Goal: Information Seeking & Learning: Find specific fact

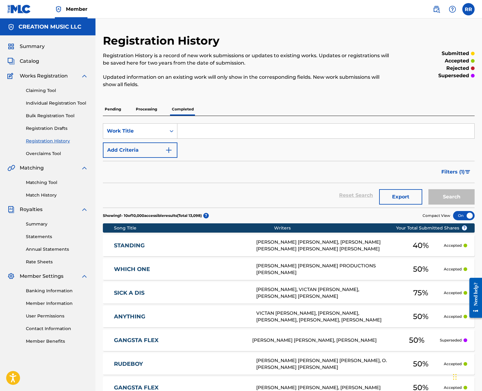
click at [466, 10] on label at bounding box center [468, 9] width 12 height 12
click at [468, 9] on input "RR Raul Rodriguez creationmusic18@gmail.com Notification Preferences Profile Lo…" at bounding box center [468, 9] width 0 height 0
click at [35, 48] on span "Summary" at bounding box center [32, 46] width 25 height 7
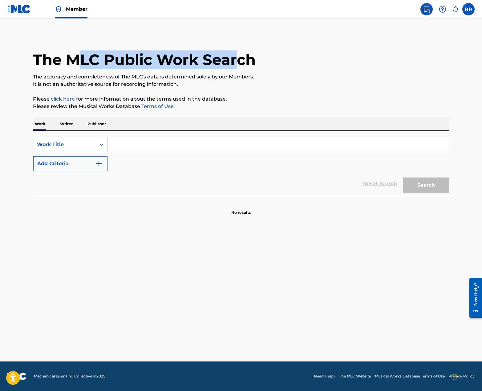
drag, startPoint x: 76, startPoint y: 64, endPoint x: 239, endPoint y: 67, distance: 162.9
click at [239, 67] on h1 "The MLC Public Work Search" at bounding box center [144, 59] width 223 height 18
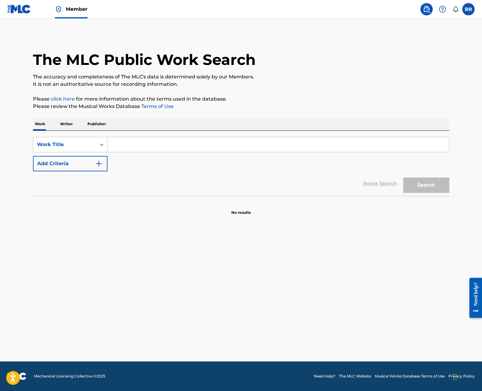
click at [276, 76] on p "The accuracy and completeness of The MLC's data is determined solely by our Mem…" at bounding box center [241, 76] width 416 height 7
click at [65, 121] on p "Writer" at bounding box center [66, 124] width 16 height 13
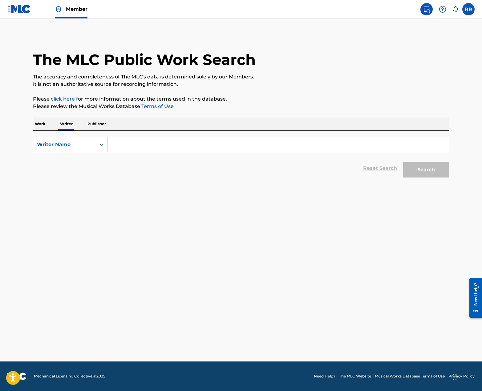
click at [169, 146] on input "Search Form" at bounding box center [277, 144] width 341 height 15
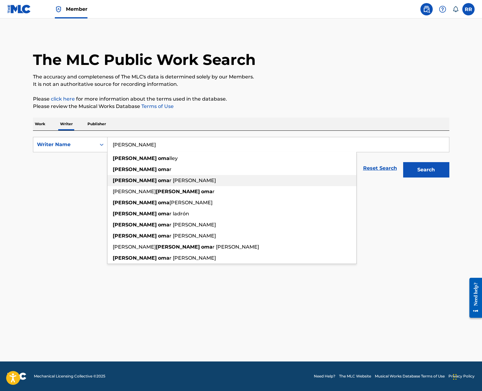
click at [158, 180] on strong "oma" at bounding box center [163, 181] width 11 height 6
type input "[PERSON_NAME]"
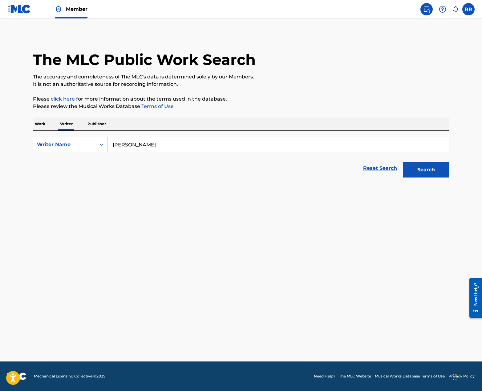
click at [433, 168] on button "Search" at bounding box center [426, 169] width 46 height 15
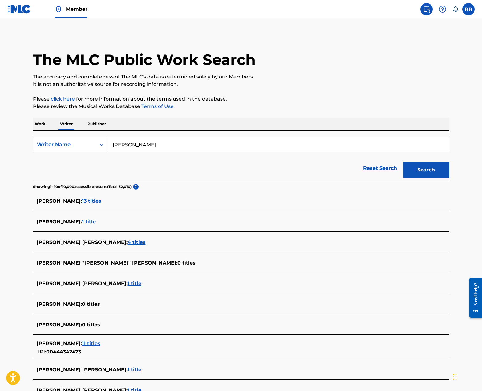
scroll to position [1, 0]
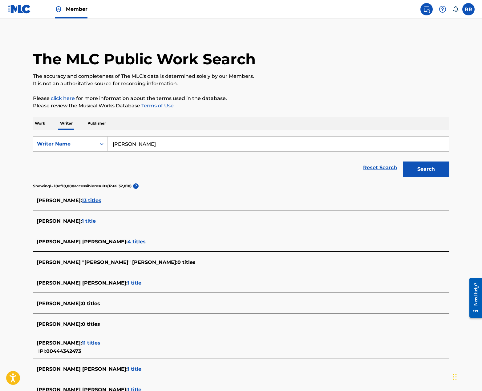
click at [101, 200] on span "13 titles" at bounding box center [91, 201] width 19 height 6
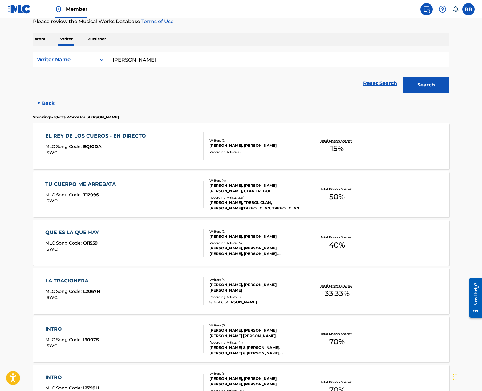
scroll to position [93, 0]
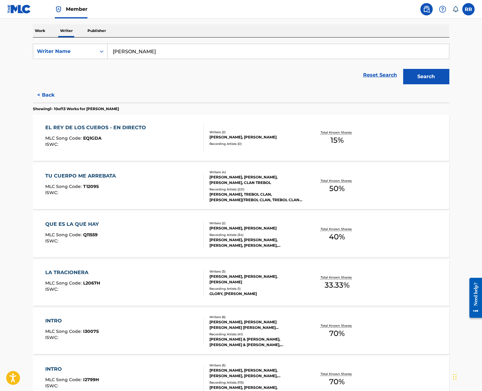
click at [218, 195] on div "[PERSON_NAME], TREBOL CLAN, [PERSON_NAME]|TREBOL CLAN, TREBOL CLAN, [PERSON_NAM…" at bounding box center [255, 197] width 93 height 11
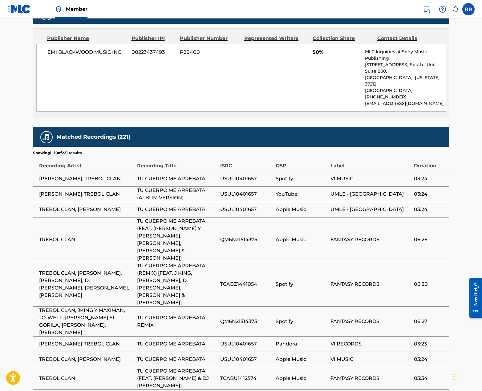
scroll to position [317, 0]
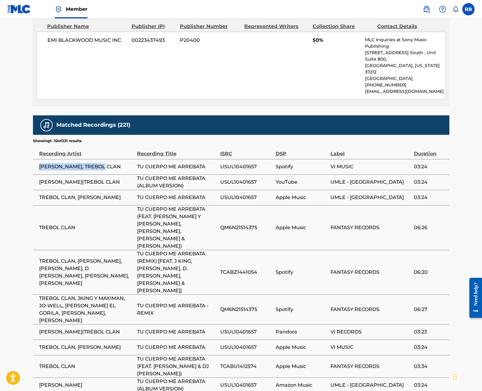
drag, startPoint x: 34, startPoint y: 151, endPoint x: 121, endPoint y: 151, distance: 86.8
click at [121, 159] on td "[PERSON_NAME], TREBOL CLAN" at bounding box center [85, 166] width 104 height 15
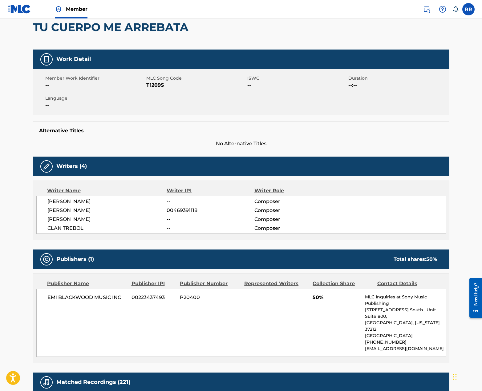
scroll to position [0, 0]
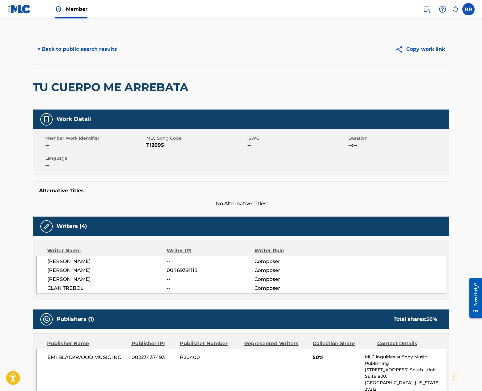
click at [86, 49] on button "< Back to public search results" at bounding box center [77, 49] width 88 height 15
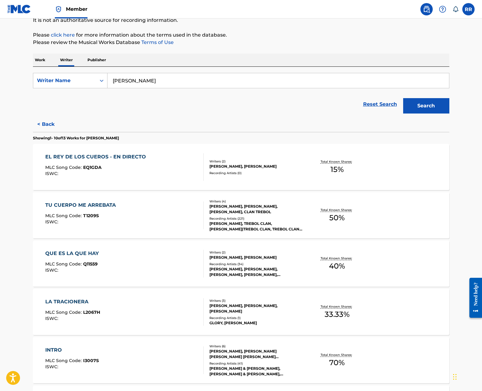
scroll to position [64, 0]
click at [48, 124] on button "< Back" at bounding box center [51, 123] width 37 height 15
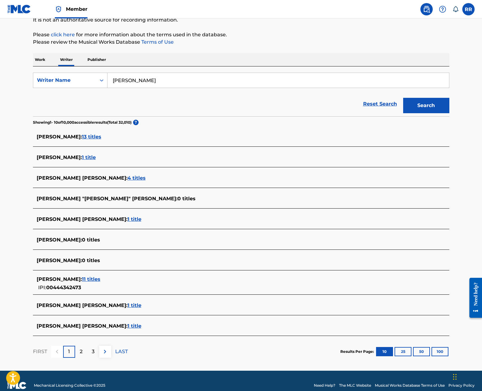
scroll to position [74, 0]
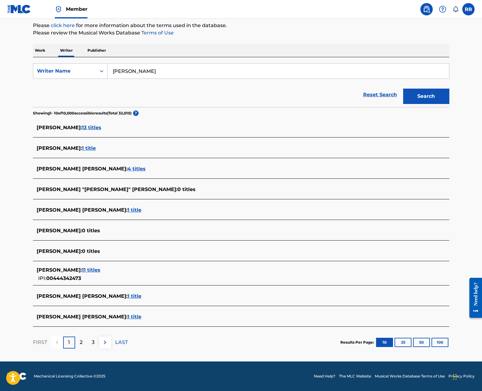
click at [91, 146] on span "1 title" at bounding box center [89, 148] width 14 height 6
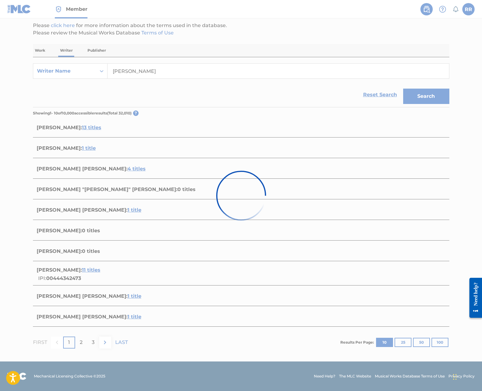
scroll to position [0, 0]
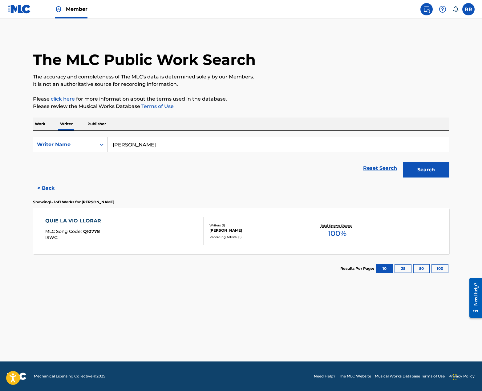
click at [135, 231] on div "QUIE LA VIO LLORAR MLC Song Code : Q10778 ISWC :" at bounding box center [124, 231] width 158 height 28
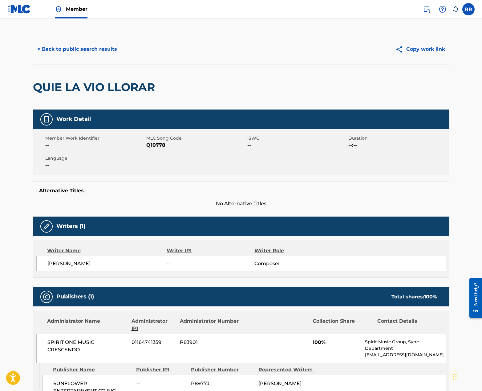
click at [57, 48] on button "< Back to public search results" at bounding box center [77, 49] width 88 height 15
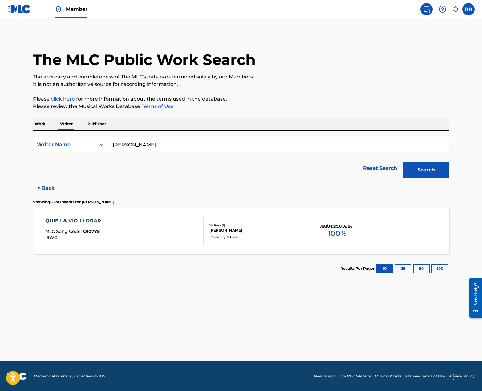
click at [38, 184] on button "< Back" at bounding box center [51, 188] width 37 height 15
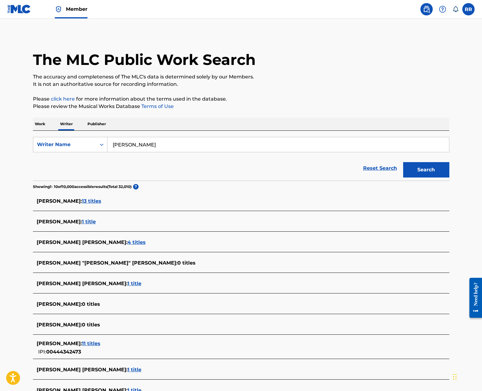
click at [139, 242] on span "4 titles" at bounding box center [136, 243] width 18 height 6
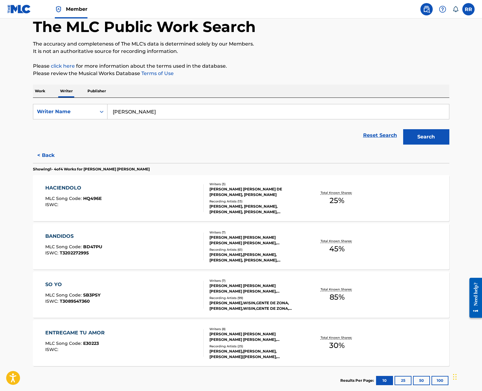
scroll to position [34, 0]
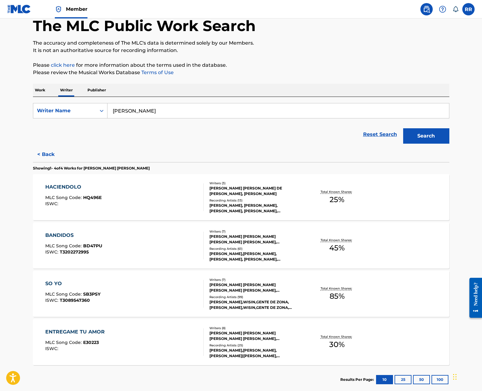
click at [172, 203] on div "HACIENDOLO MLC Song Code : HQ496E ISWC :" at bounding box center [124, 198] width 158 height 28
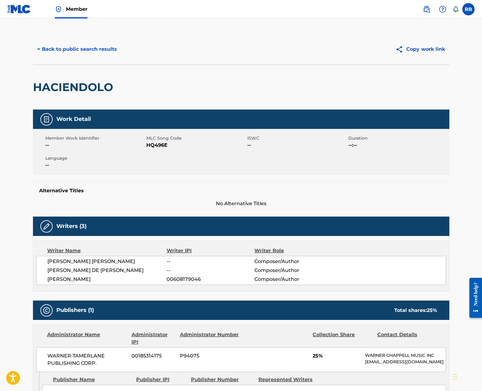
click at [91, 260] on span "[PERSON_NAME] [PERSON_NAME]" at bounding box center [106, 261] width 119 height 7
click at [45, 83] on h2 "HACIENDOLO" at bounding box center [74, 87] width 83 height 14
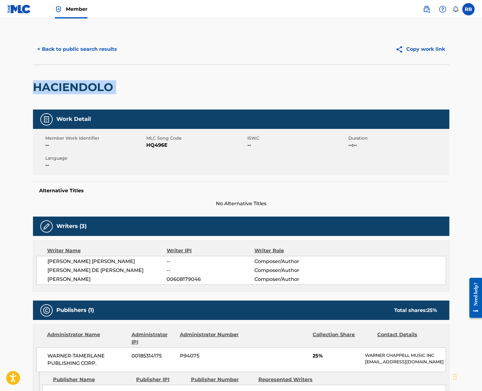
click at [45, 83] on h2 "HACIENDOLO" at bounding box center [74, 87] width 83 height 14
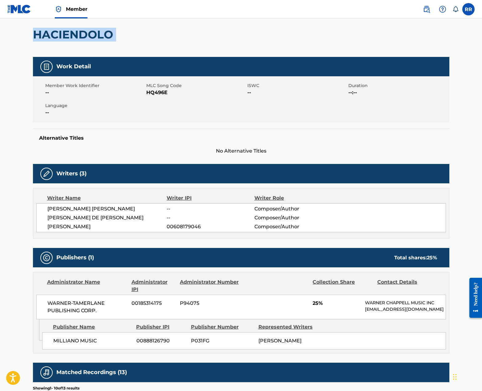
scroll to position [53, 0]
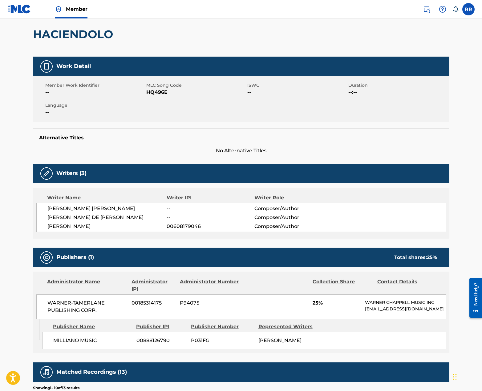
click at [148, 93] on span "HQ496E" at bounding box center [195, 92] width 99 height 7
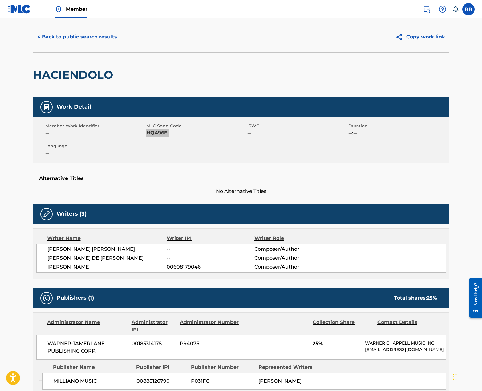
scroll to position [0, 0]
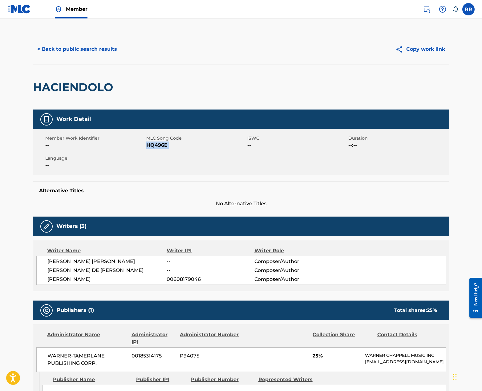
click at [81, 50] on button "< Back to public search results" at bounding box center [77, 49] width 88 height 15
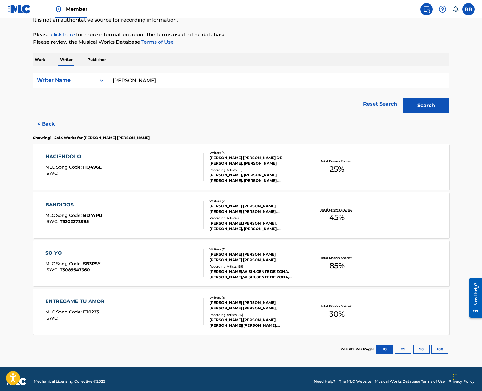
scroll to position [70, 0]
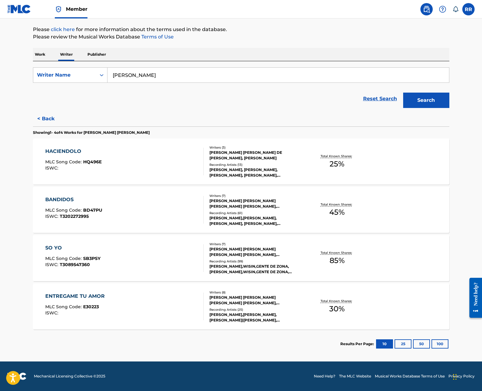
click at [151, 252] on div "SO YO MLC Song Code : SB3PSY ISWC : T3089547360" at bounding box center [124, 258] width 158 height 28
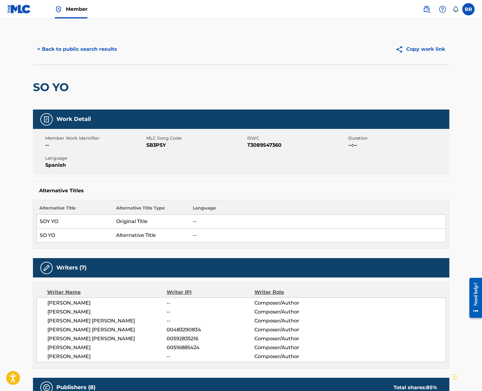
click at [57, 48] on button "< Back to public search results" at bounding box center [77, 49] width 88 height 15
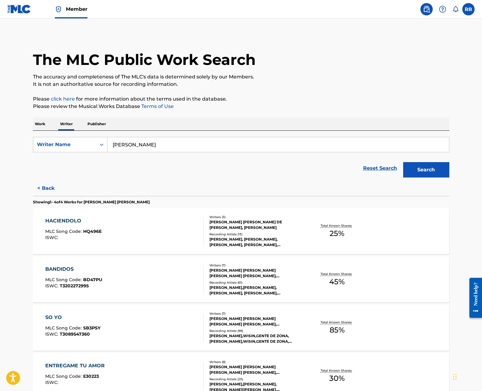
click at [139, 146] on input "[PERSON_NAME]" at bounding box center [277, 144] width 341 height 15
click at [43, 121] on p "Work" at bounding box center [40, 124] width 14 height 13
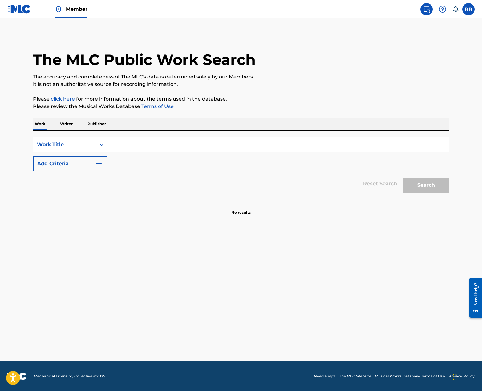
click at [128, 145] on input "Search Form" at bounding box center [277, 144] width 341 height 15
paste input "[PERSON_NAME]"
type input "[PERSON_NAME]"
click at [88, 161] on button "Add Criteria" at bounding box center [70, 163] width 75 height 15
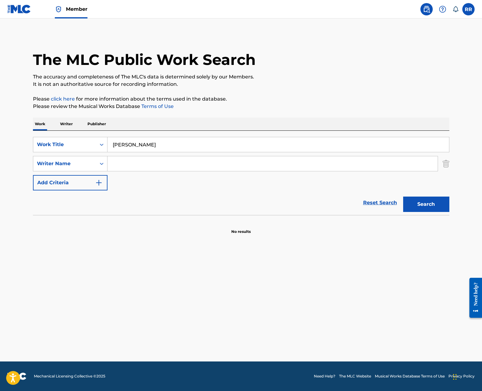
click at [132, 166] on input "Search Form" at bounding box center [272, 163] width 330 height 15
click at [140, 147] on input "[PERSON_NAME]" at bounding box center [277, 144] width 341 height 15
click at [143, 159] on input "Search Form" at bounding box center [272, 163] width 330 height 15
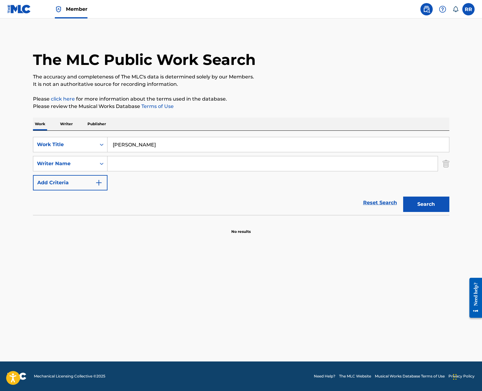
paste input "[PERSON_NAME]"
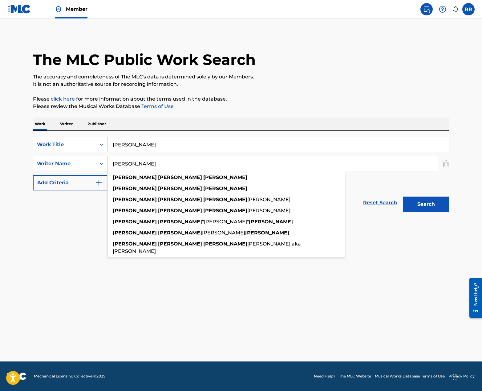
type input "[PERSON_NAME]"
click at [140, 144] on input "[PERSON_NAME]" at bounding box center [277, 144] width 341 height 15
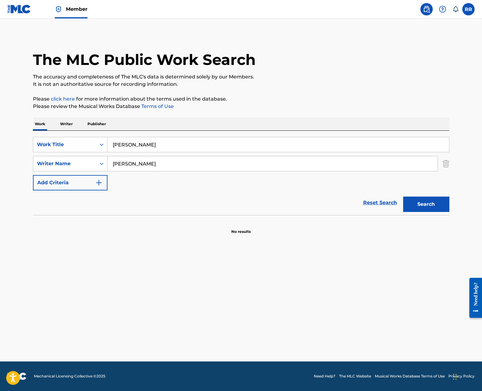
click at [140, 144] on input "[PERSON_NAME]" at bounding box center [277, 144] width 341 height 15
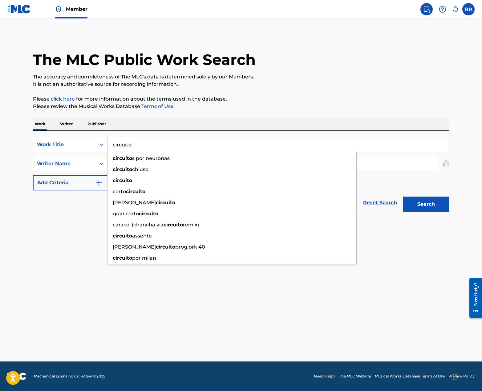
type input "circuito"
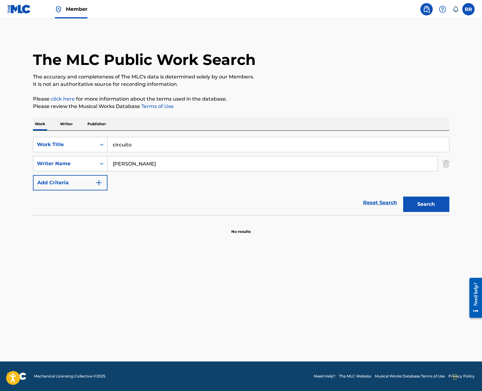
click at [216, 112] on div "The MLC Public Work Search The accuracy and completeness of The MLC's data is d…" at bounding box center [241, 134] width 431 height 201
click at [418, 209] on button "Search" at bounding box center [426, 204] width 46 height 15
click at [442, 207] on button "Search" at bounding box center [426, 204] width 46 height 15
click at [442, 207] on div "Search" at bounding box center [424, 203] width 49 height 25
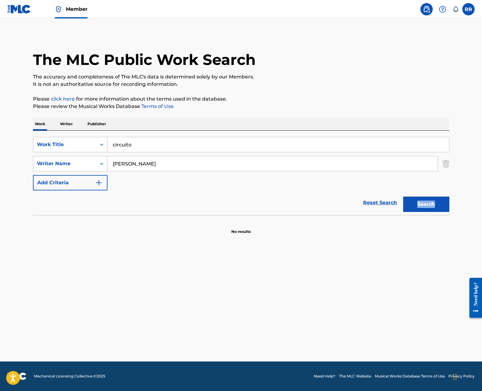
click at [442, 207] on button "Search" at bounding box center [426, 204] width 46 height 15
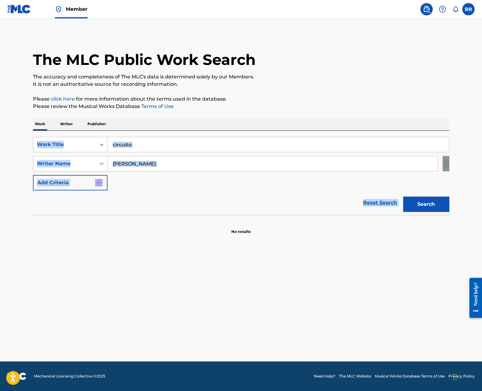
click at [442, 207] on div "Search" at bounding box center [424, 203] width 49 height 25
click at [442, 207] on button "Search" at bounding box center [426, 204] width 46 height 15
click at [442, 207] on div "Search" at bounding box center [424, 203] width 49 height 25
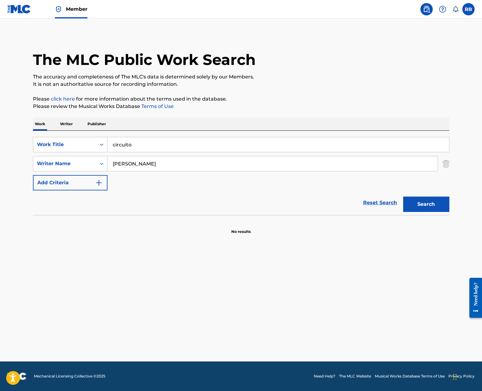
click at [138, 166] on input "[PERSON_NAME]" at bounding box center [272, 163] width 330 height 15
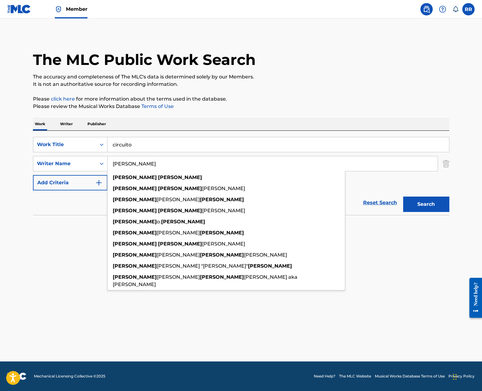
type input "[PERSON_NAME]"
click at [440, 205] on button "Search" at bounding box center [426, 204] width 46 height 15
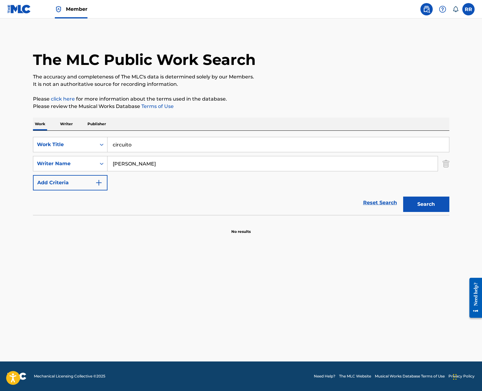
click at [143, 158] on input "[PERSON_NAME]" at bounding box center [272, 163] width 330 height 15
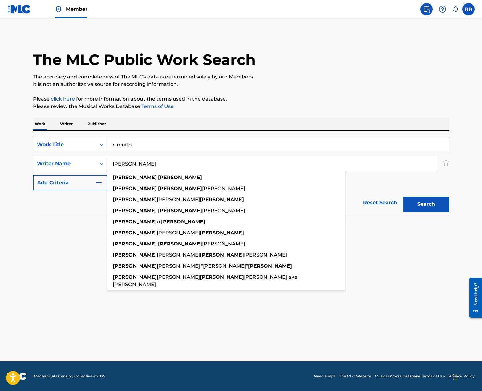
click at [143, 158] on input "[PERSON_NAME]" at bounding box center [272, 163] width 330 height 15
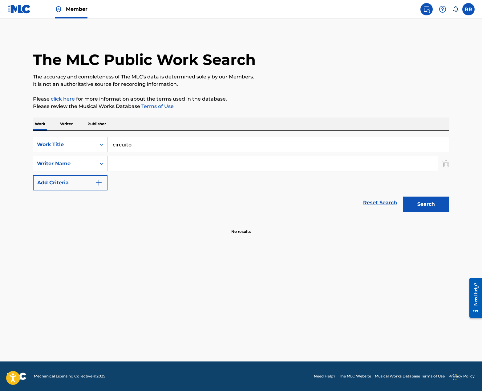
click at [145, 149] on input "circuito" at bounding box center [277, 144] width 341 height 15
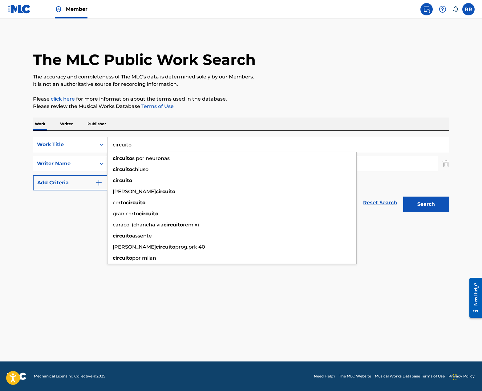
click at [134, 146] on input "circuito" at bounding box center [277, 144] width 341 height 15
click at [193, 180] on div "circuito" at bounding box center [231, 180] width 249 height 11
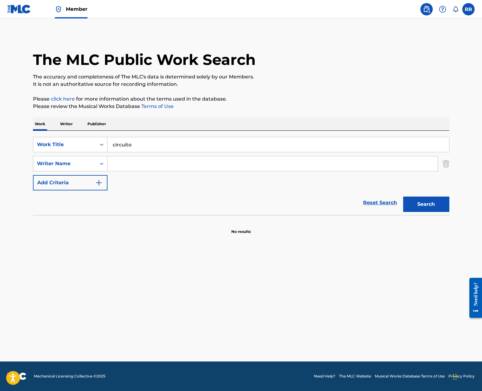
click at [438, 202] on button "Search" at bounding box center [426, 204] width 46 height 15
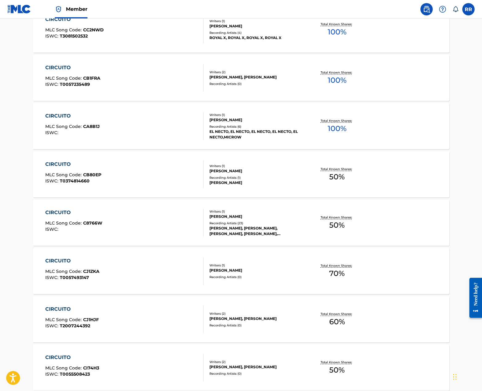
scroll to position [381, 0]
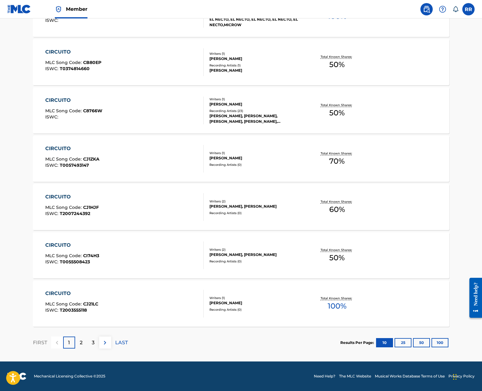
click at [80, 342] on p "2" at bounding box center [81, 342] width 3 height 7
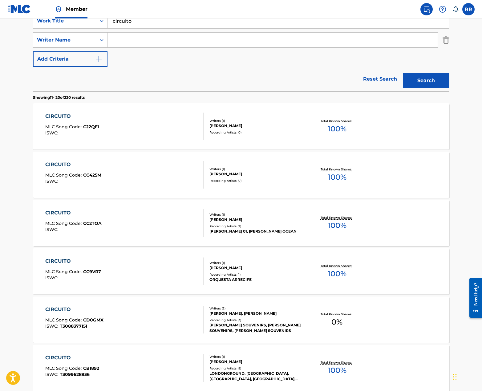
scroll to position [0, 0]
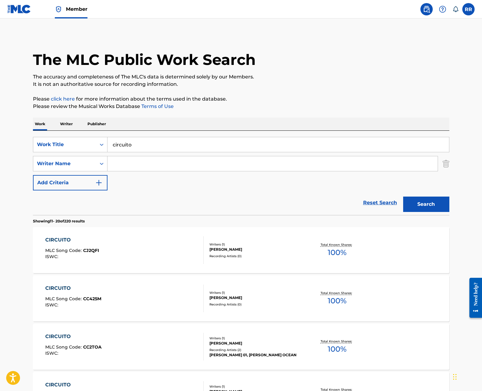
click at [130, 141] on input "circuito" at bounding box center [277, 144] width 341 height 15
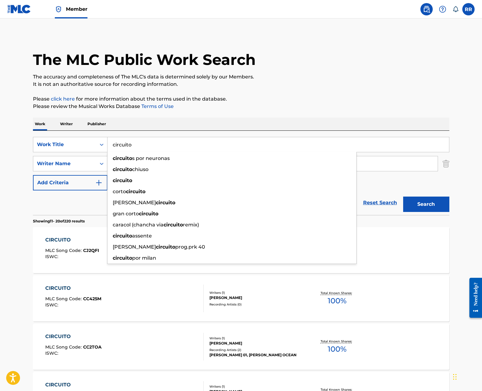
click at [130, 141] on input "circuito" at bounding box center [277, 144] width 341 height 15
type input "l"
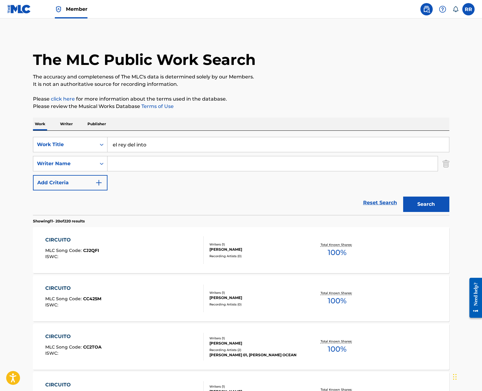
click at [403, 197] on button "Search" at bounding box center [426, 204] width 46 height 15
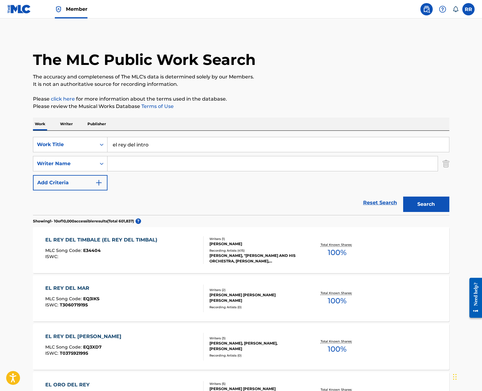
type input "el rey del intro"
click at [403, 197] on button "Search" at bounding box center [426, 204] width 46 height 15
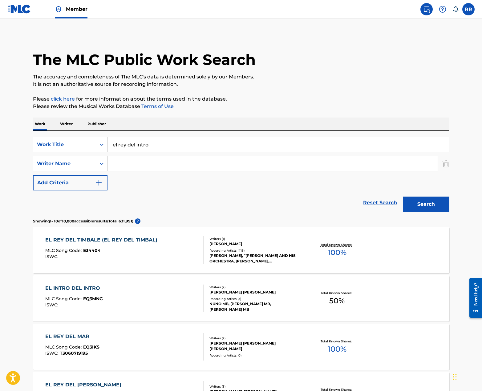
click at [152, 168] on input "Search Form" at bounding box center [272, 163] width 330 height 15
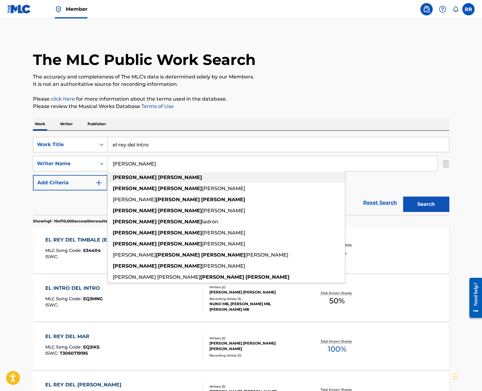
click at [157, 182] on div "[PERSON_NAME]" at bounding box center [225, 177] width 237 height 11
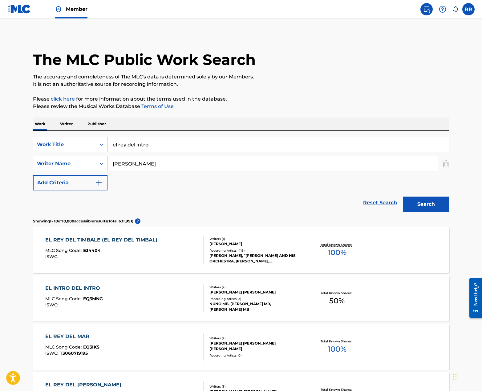
click at [428, 206] on button "Search" at bounding box center [426, 204] width 46 height 15
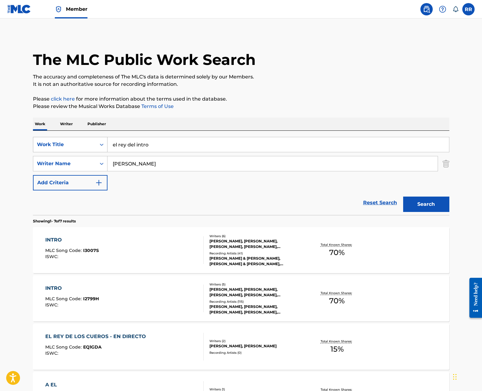
click at [58, 144] on div "Work Title" at bounding box center [64, 144] width 55 height 7
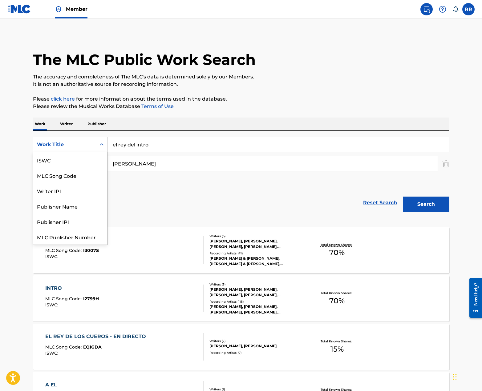
scroll to position [15, 0]
drag, startPoint x: 64, startPoint y: 157, endPoint x: 92, endPoint y: 160, distance: 28.8
click at [64, 157] on div "MLC Song Code" at bounding box center [70, 159] width 74 height 15
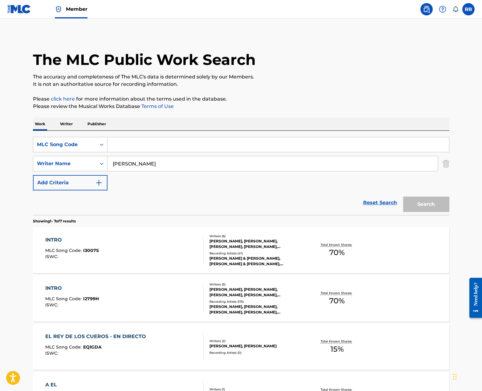
click at [127, 161] on input "[PERSON_NAME]" at bounding box center [272, 163] width 330 height 15
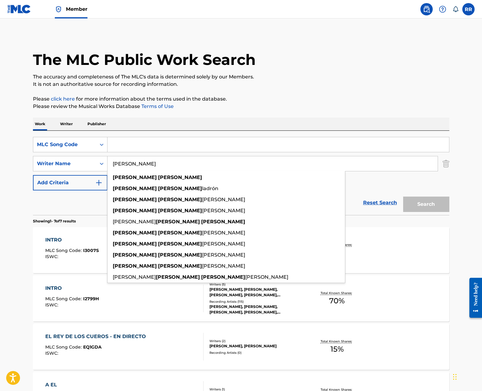
click at [127, 161] on input "[PERSON_NAME]" at bounding box center [272, 163] width 330 height 15
type input "[PERSON_NAME]"
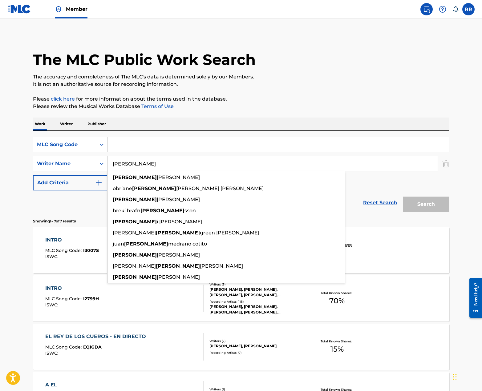
click at [142, 161] on input "[PERSON_NAME]" at bounding box center [272, 163] width 330 height 15
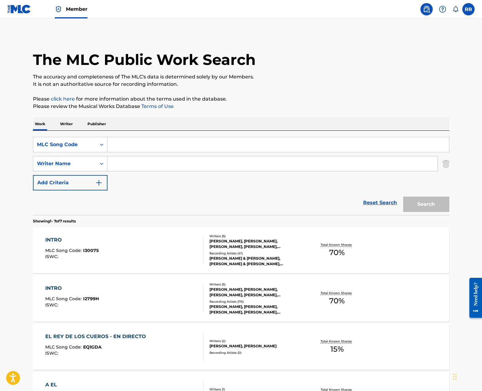
click at [150, 151] on input "Search Form" at bounding box center [277, 144] width 341 height 15
click at [151, 146] on input "Search Form" at bounding box center [277, 144] width 341 height 15
click at [167, 187] on div "SearchWithCriteria8a450db1-f7e1-4077-a51a-caee4297309f MLC Song Code SearchWith…" at bounding box center [241, 164] width 416 height 54
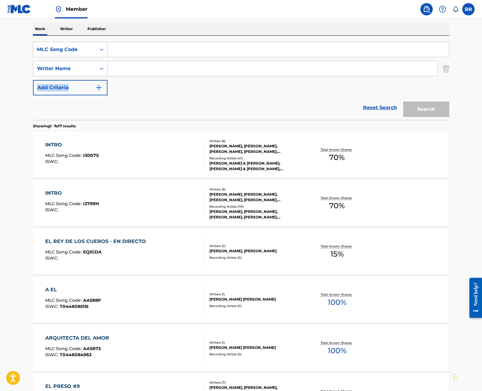
scroll to position [0, 0]
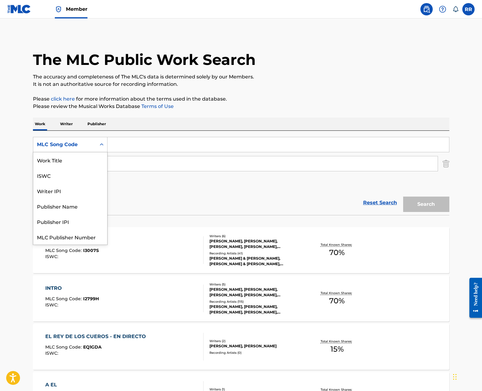
click at [73, 147] on div "MLC Song Code" at bounding box center [64, 144] width 55 height 7
click at [75, 166] on div "Work Title" at bounding box center [70, 159] width 74 height 15
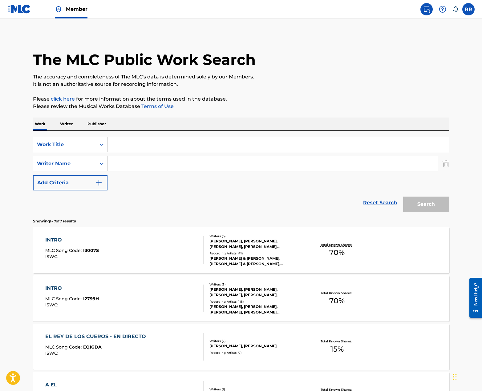
click at [126, 150] on input "Search Form" at bounding box center [277, 144] width 341 height 15
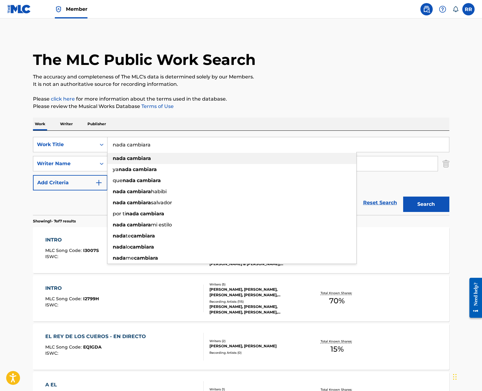
type input "nada cambiara"
click at [125, 160] on strong "nada" at bounding box center [119, 158] width 13 height 6
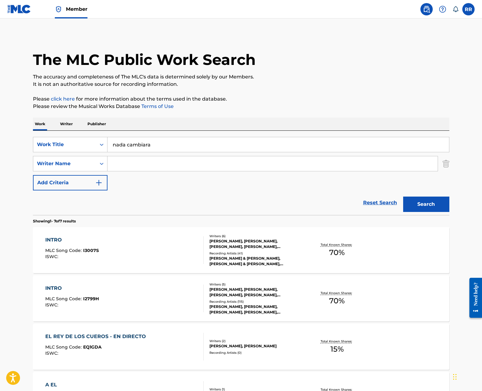
click at [126, 166] on input "Search Form" at bounding box center [272, 163] width 330 height 15
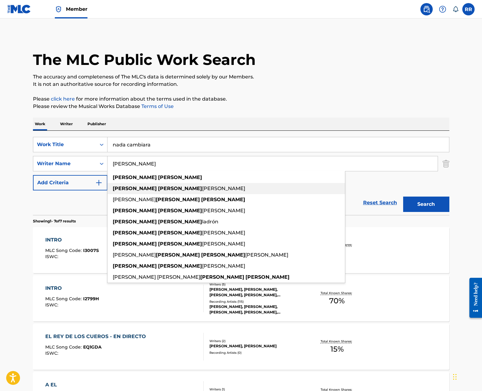
drag, startPoint x: 136, startPoint y: 187, endPoint x: 239, endPoint y: 202, distance: 103.6
click at [158, 187] on strong "[PERSON_NAME]" at bounding box center [180, 189] width 44 height 6
type input "[PERSON_NAME]"
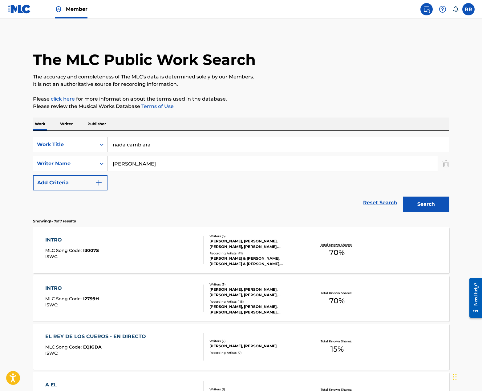
click at [426, 208] on button "Search" at bounding box center [426, 204] width 46 height 15
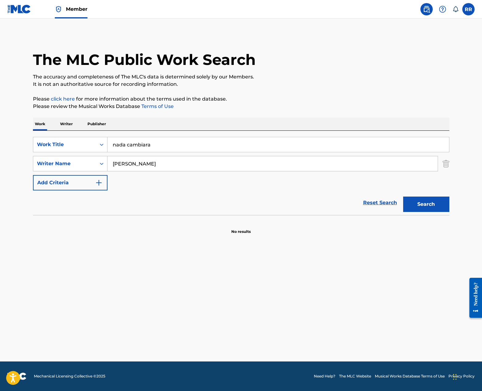
click at [163, 163] on input "[PERSON_NAME]" at bounding box center [272, 163] width 330 height 15
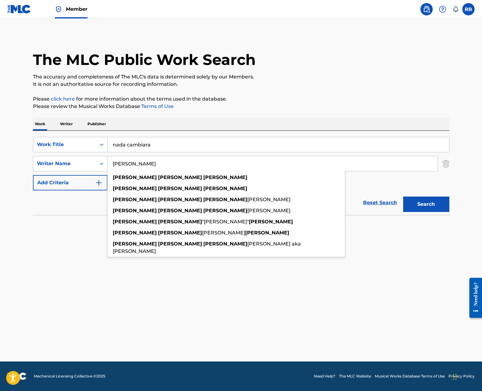
click at [163, 163] on input "[PERSON_NAME]" at bounding box center [272, 163] width 330 height 15
click at [200, 128] on div "Work Writer Publisher" at bounding box center [241, 124] width 416 height 13
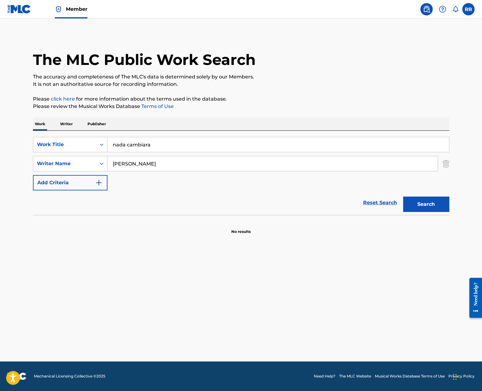
click at [41, 123] on p "Work" at bounding box center [40, 124] width 14 height 13
click at [66, 124] on p "Writer" at bounding box center [66, 124] width 16 height 13
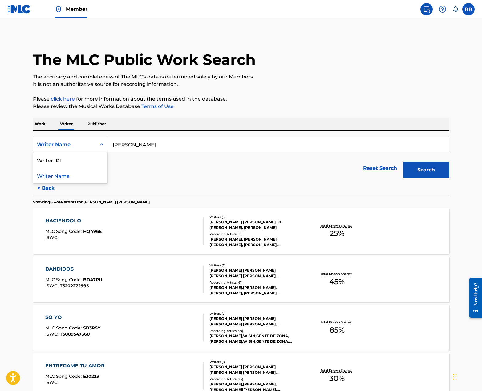
click at [67, 145] on div "Writer Name" at bounding box center [64, 144] width 55 height 7
click at [42, 122] on p "Work" at bounding box center [40, 124] width 14 height 13
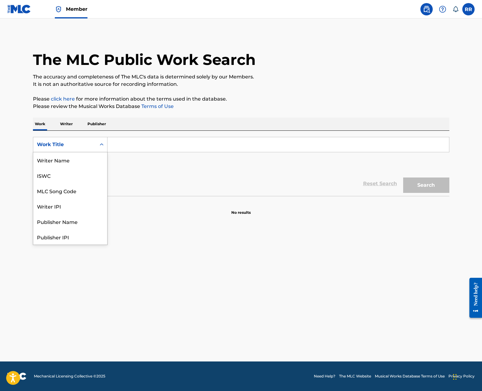
drag, startPoint x: 91, startPoint y: 146, endPoint x: 87, endPoint y: 152, distance: 7.5
click at [91, 146] on div "Work Title" at bounding box center [64, 144] width 55 height 7
click at [84, 157] on div "MLC Song Code" at bounding box center [70, 159] width 74 height 15
click at [127, 147] on input "Search Form" at bounding box center [277, 144] width 341 height 15
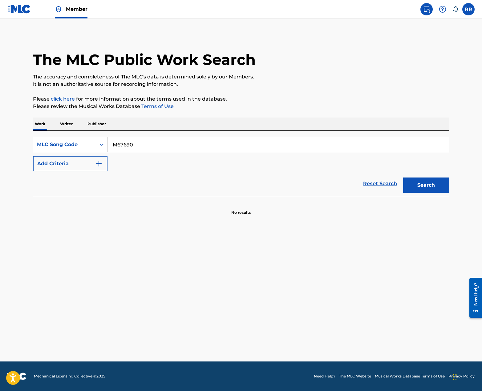
click at [403, 178] on button "Search" at bounding box center [426, 185] width 46 height 15
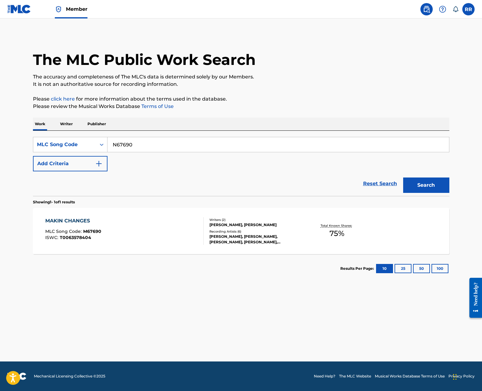
type input "N67690"
click at [403, 178] on button "Search" at bounding box center [426, 185] width 46 height 15
click at [238, 221] on div "[PERSON_NAME] [PERSON_NAME] [PERSON_NAME], [PERSON_NAME] [PERSON_NAME] [PERSON_…" at bounding box center [255, 225] width 93 height 11
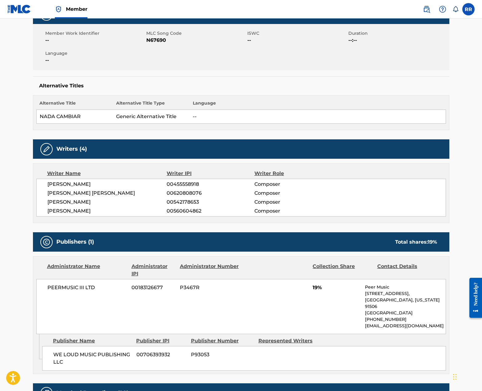
scroll to position [134, 0]
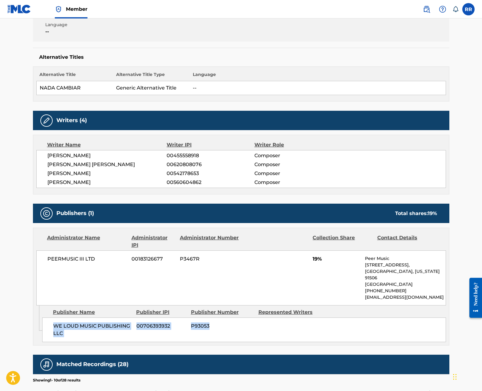
drag, startPoint x: 57, startPoint y: 326, endPoint x: 196, endPoint y: 340, distance: 139.9
click at [196, 340] on div "WE LOUD MUSIC PUBLISHING LLC 00706393932 P93053" at bounding box center [244, 330] width 404 height 25
click at [272, 285] on div "PEERMUSIC III LTD 00183126677 P3467R 19% Peer Music [STREET_ADDRESS][US_STATE] …" at bounding box center [241, 278] width 410 height 55
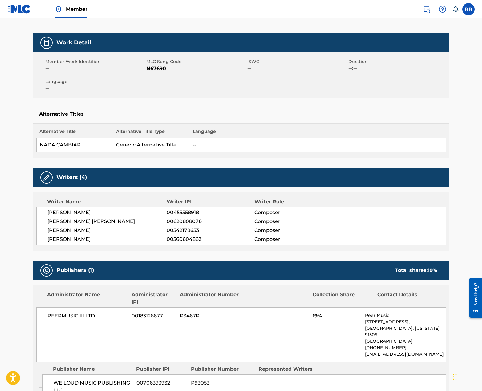
scroll to position [77, 0]
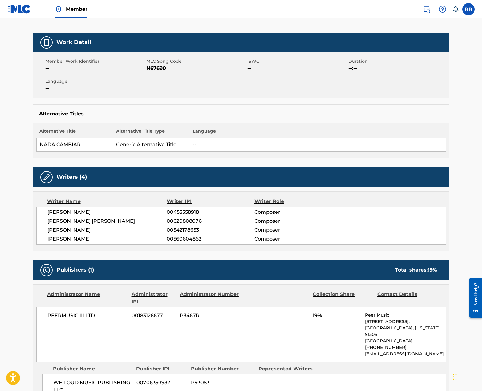
drag, startPoint x: 48, startPoint y: 221, endPoint x: 138, endPoint y: 222, distance: 89.3
click at [138, 222] on span "[PERSON_NAME] [PERSON_NAME]" at bounding box center [106, 221] width 119 height 7
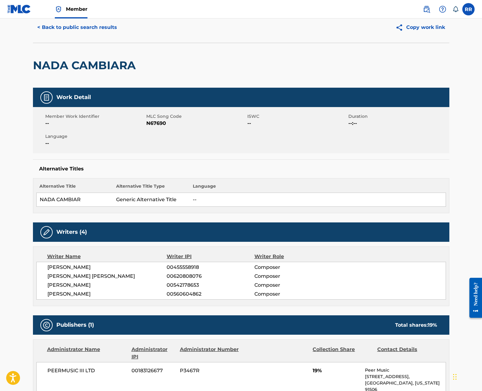
scroll to position [0, 0]
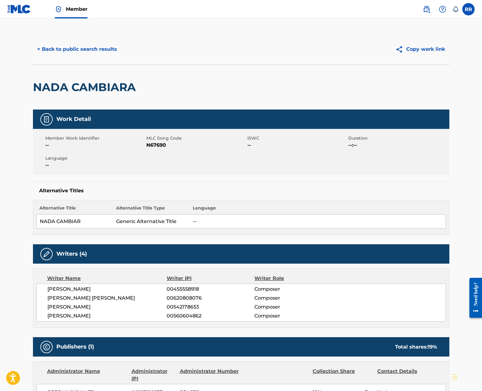
click at [83, 51] on button "< Back to public search results" at bounding box center [77, 49] width 88 height 15
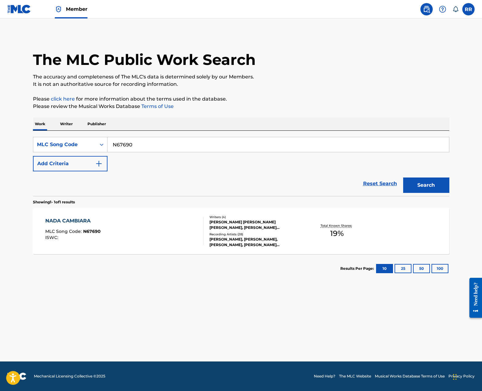
click at [65, 123] on p "Writer" at bounding box center [66, 124] width 16 height 13
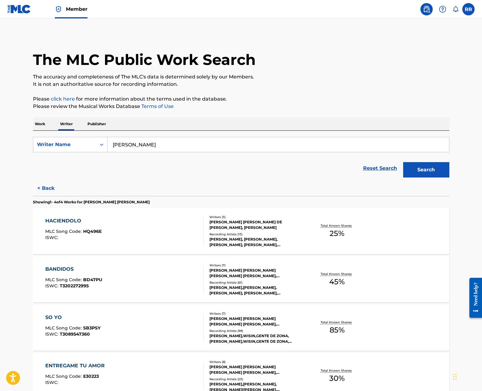
click at [33, 122] on p "Work" at bounding box center [40, 124] width 14 height 13
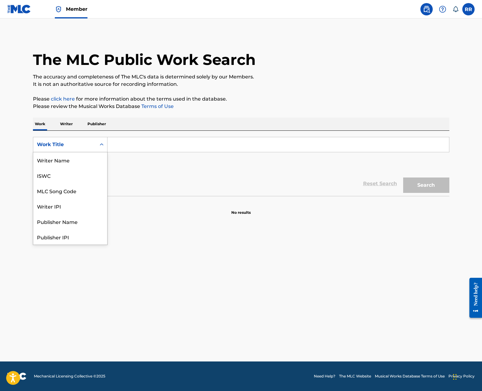
click at [74, 144] on div "Work Title" at bounding box center [64, 144] width 55 height 7
click at [122, 147] on input "Search Form" at bounding box center [277, 144] width 341 height 15
paste input "Passion Whine"
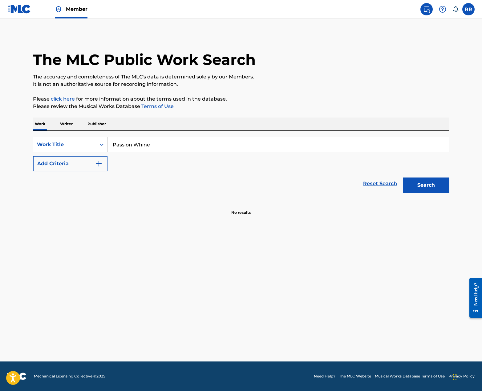
type input "Passion Whine"
click at [419, 187] on button "Search" at bounding box center [426, 185] width 46 height 15
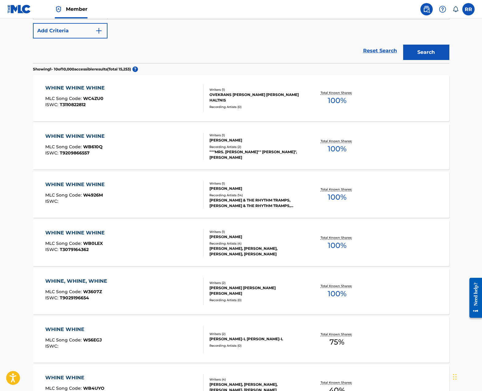
scroll to position [0, 0]
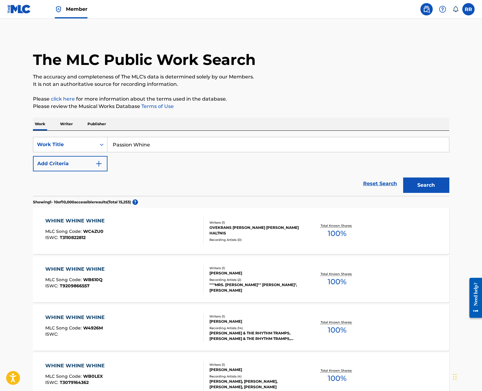
click at [433, 187] on button "Search" at bounding box center [426, 185] width 46 height 15
